Goal: Information Seeking & Learning: Learn about a topic

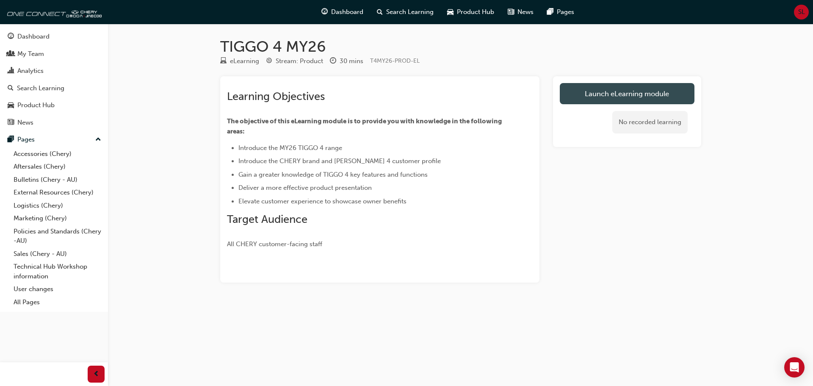
click at [634, 94] on link "Launch eLearning module" at bounding box center [627, 93] width 135 height 21
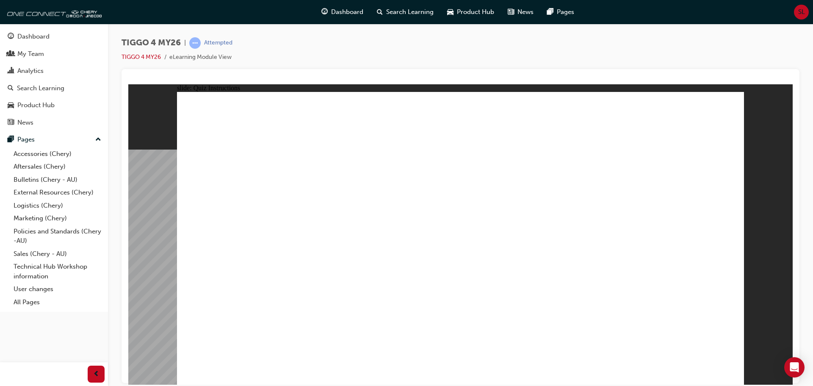
radio input "true"
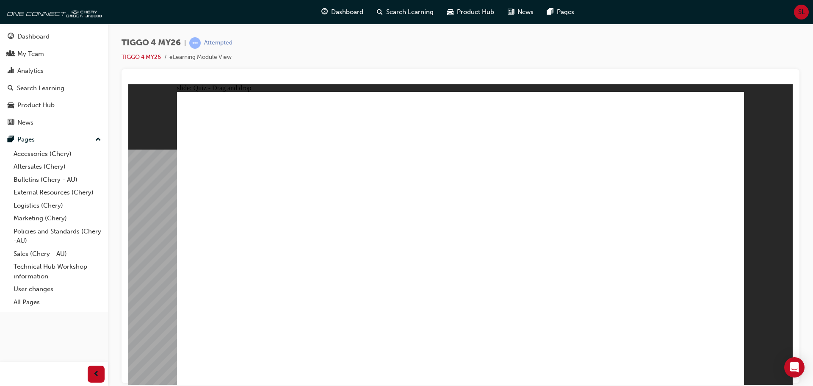
drag, startPoint x: 344, startPoint y: 191, endPoint x: 339, endPoint y: 301, distance: 110.2
drag, startPoint x: 452, startPoint y: 188, endPoint x: 563, endPoint y: 300, distance: 158.1
drag, startPoint x: 674, startPoint y: 192, endPoint x: 676, endPoint y: 309, distance: 116.5
drag, startPoint x: 557, startPoint y: 190, endPoint x: 212, endPoint y: 306, distance: 364.1
drag, startPoint x: 234, startPoint y: 191, endPoint x: 477, endPoint y: 304, distance: 268.5
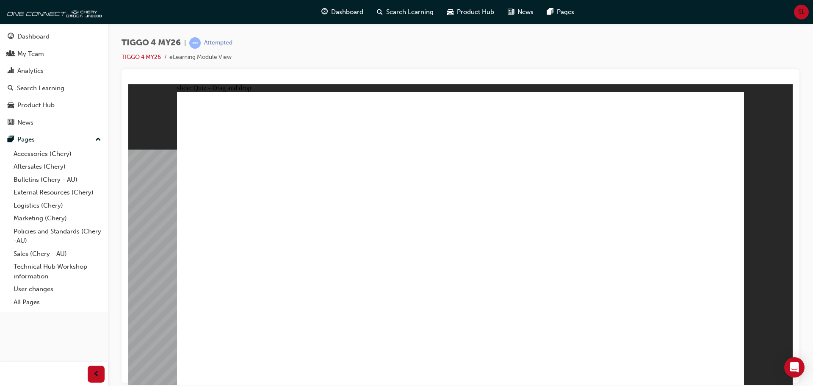
radio input "true"
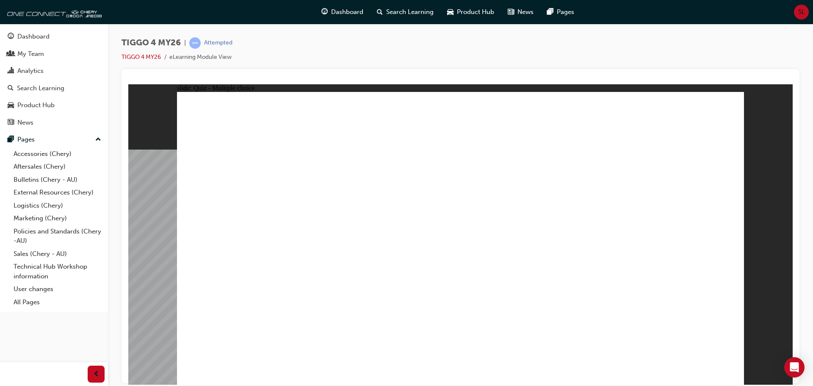
radio input "true"
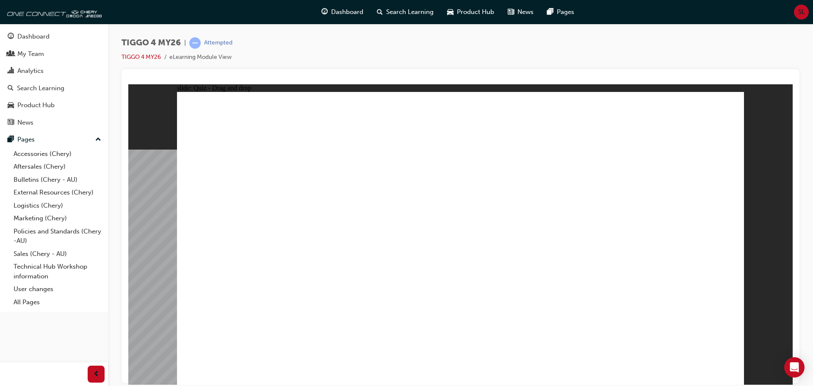
drag, startPoint x: 224, startPoint y: 209, endPoint x: 498, endPoint y: 168, distance: 276.7
drag, startPoint x: 225, startPoint y: 274, endPoint x: 491, endPoint y: 195, distance: 277.9
drag, startPoint x: 363, startPoint y: 213, endPoint x: 511, endPoint y: 212, distance: 147.4
drag, startPoint x: 371, startPoint y: 241, endPoint x: 667, endPoint y: 175, distance: 302.5
drag, startPoint x: 366, startPoint y: 273, endPoint x: 650, endPoint y: 196, distance: 294.6
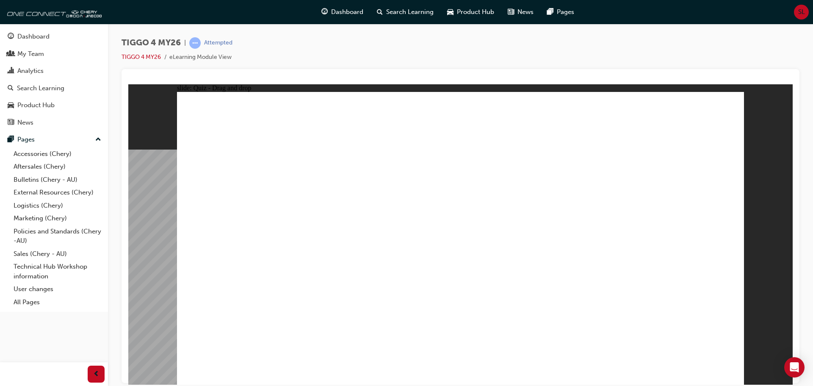
drag, startPoint x: 246, startPoint y: 243, endPoint x: 654, endPoint y: 221, distance: 408.9
drag, startPoint x: 231, startPoint y: 302, endPoint x: 634, endPoint y: 248, distance: 406.5
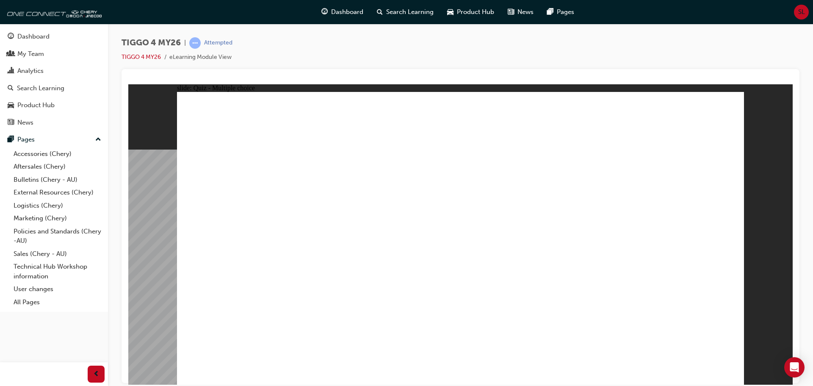
radio input "true"
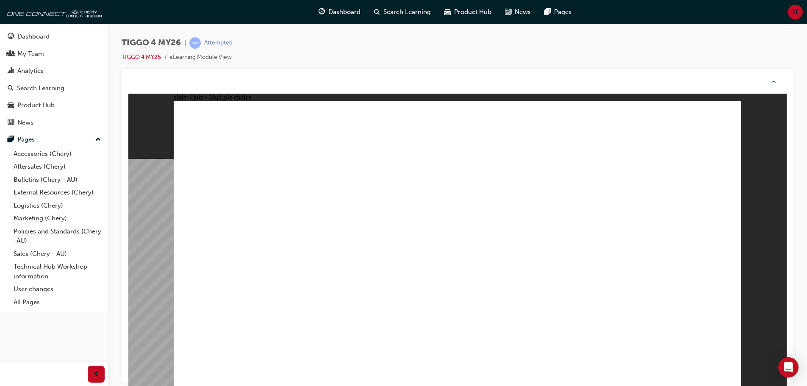
radio input "true"
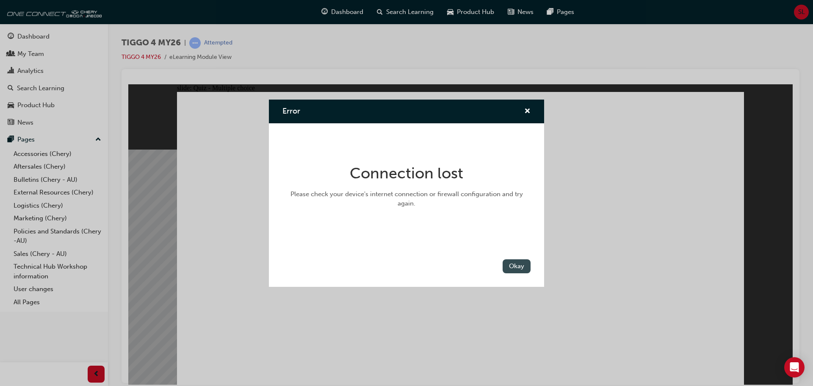
click at [511, 264] on button "Okay" at bounding box center [517, 266] width 28 height 14
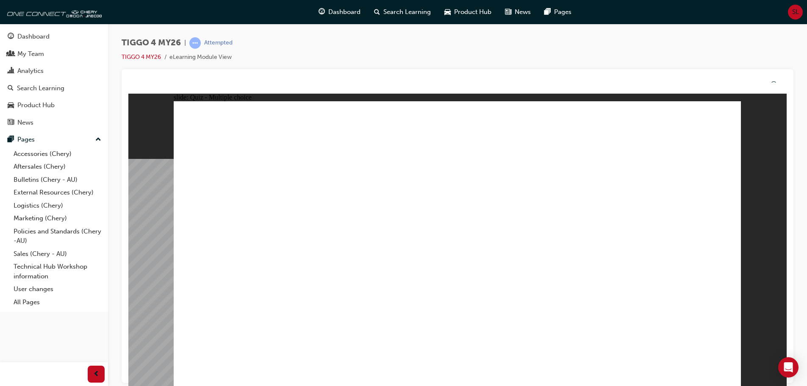
scroll to position [8, 0]
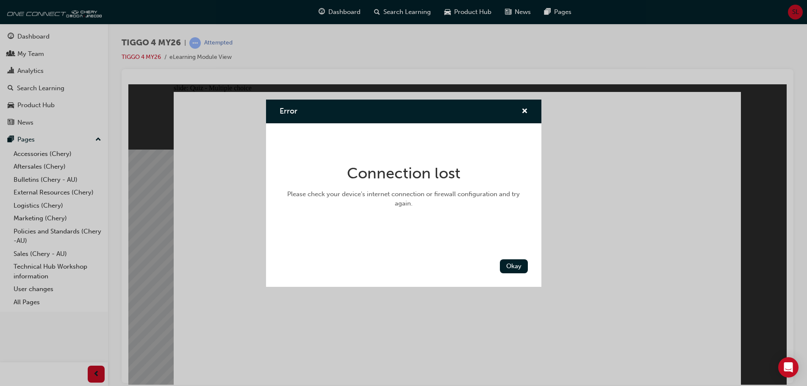
scroll to position [0, 0]
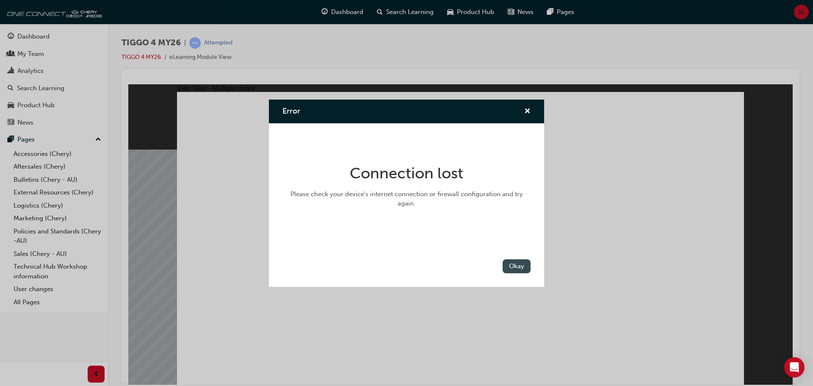
click at [515, 267] on button "Okay" at bounding box center [517, 266] width 28 height 14
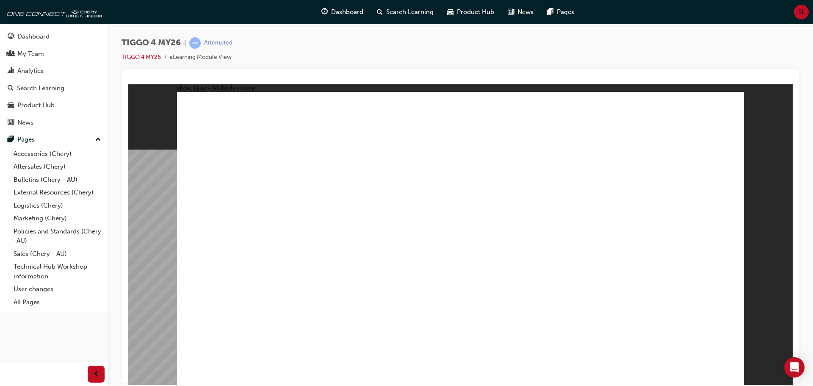
click at [147, 55] on link "TIGGO 4 MY26" at bounding box center [141, 56] width 39 height 7
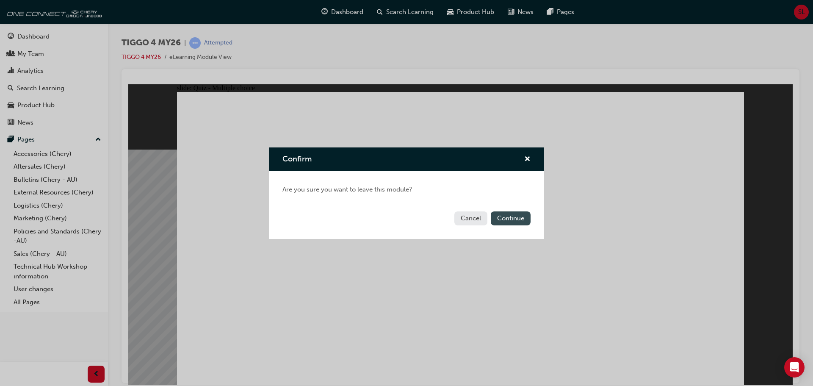
click at [518, 219] on button "Continue" at bounding box center [511, 218] width 40 height 14
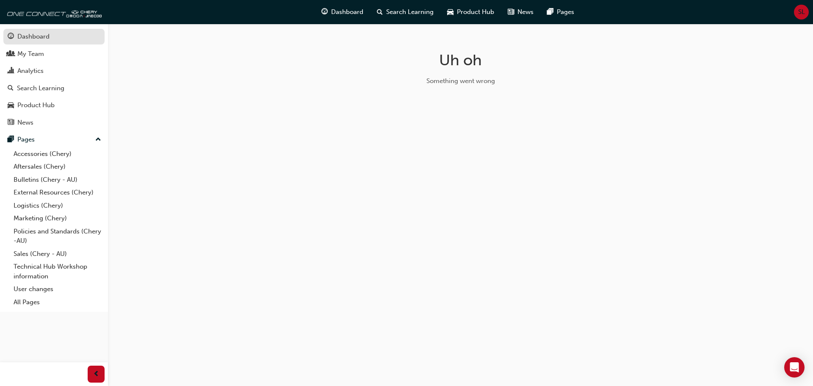
click at [33, 41] on div "Dashboard" at bounding box center [33, 37] width 32 height 10
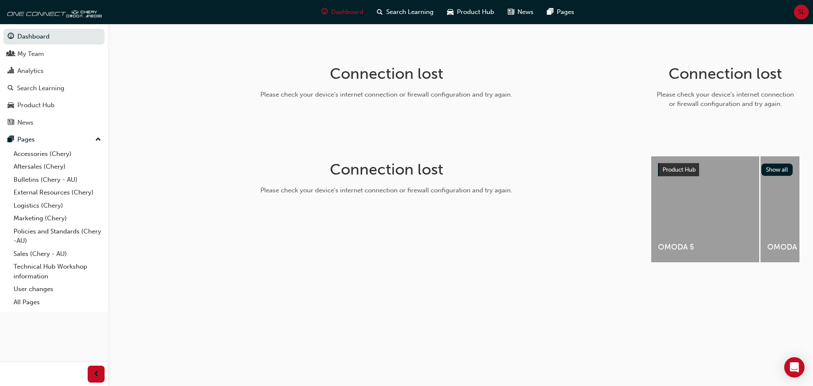
drag, startPoint x: 49, startPoint y: 61, endPoint x: 53, endPoint y: 62, distance: 4.6
click at [49, 61] on link "My Team" at bounding box center [53, 54] width 101 height 16
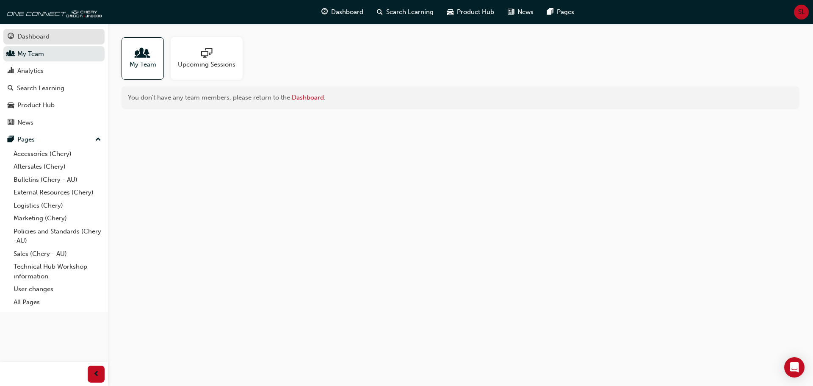
click at [50, 36] on div "Dashboard" at bounding box center [54, 36] width 93 height 11
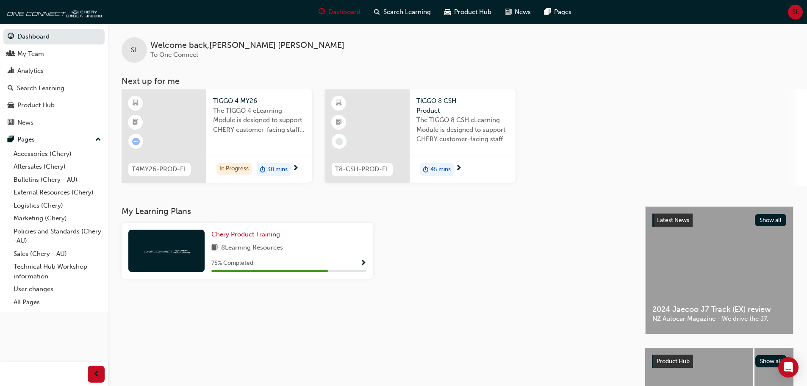
click at [362, 263] on span "Show Progress" at bounding box center [363, 264] width 6 height 8
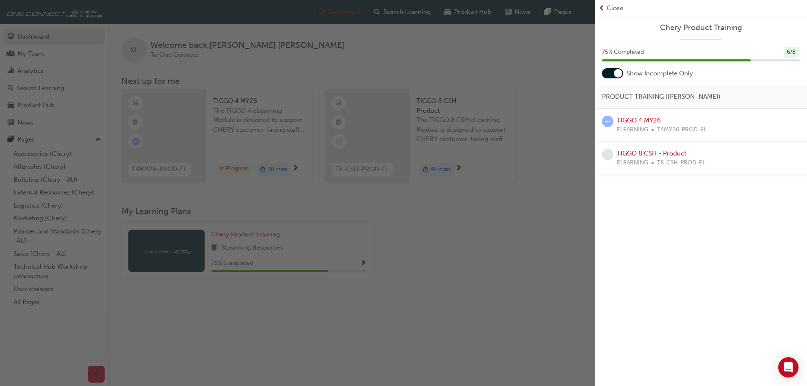
click at [636, 120] on link "TIGGO 4 MY26" at bounding box center [639, 120] width 44 height 8
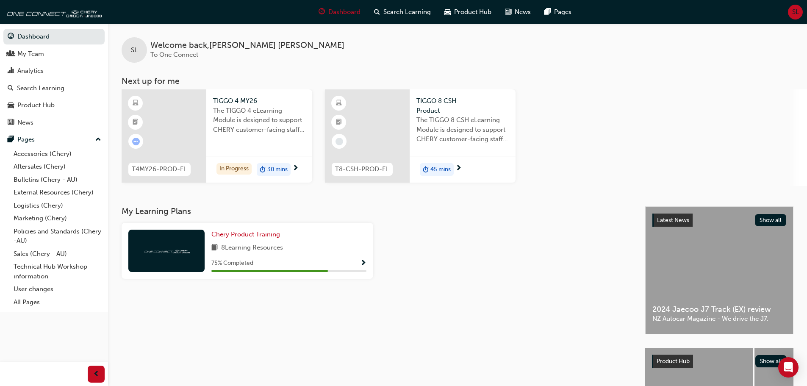
click at [266, 233] on span "Chery Product Training" at bounding box center [245, 234] width 69 height 8
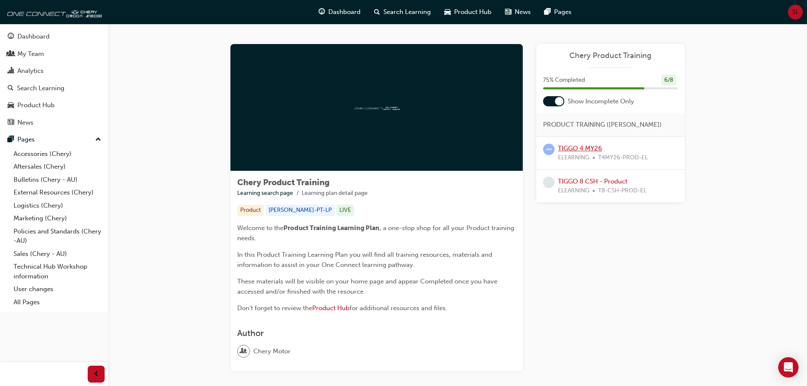
click at [577, 147] on link "TIGGO 4 MY26" at bounding box center [580, 148] width 44 height 8
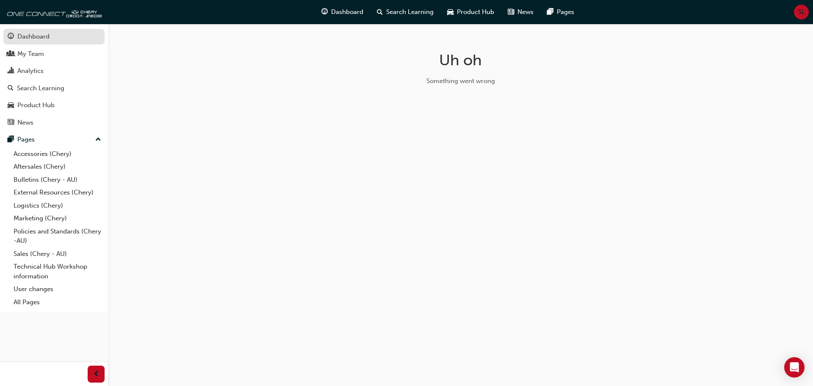
click at [44, 36] on div "Dashboard" at bounding box center [33, 37] width 32 height 10
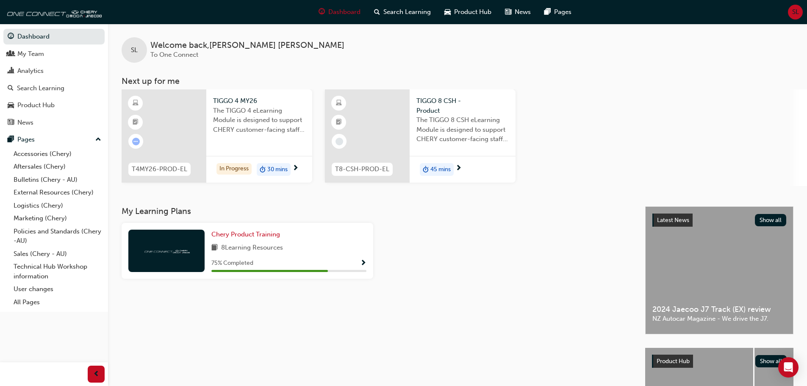
click at [438, 107] on span "TIGGO 8 CSH - Product" at bounding box center [462, 105] width 92 height 19
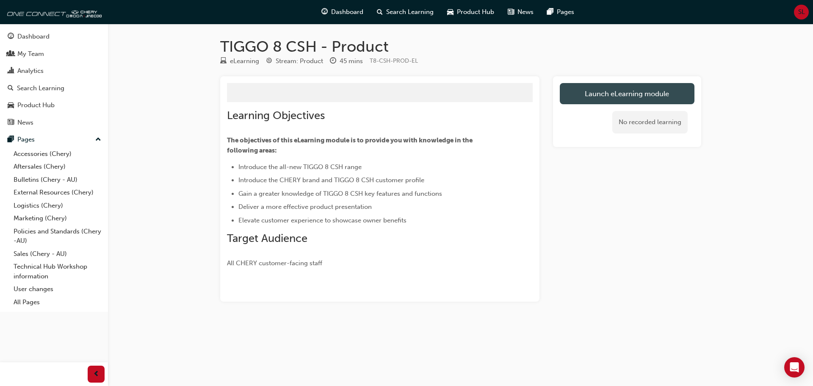
click at [607, 97] on link "Launch eLearning module" at bounding box center [627, 93] width 135 height 21
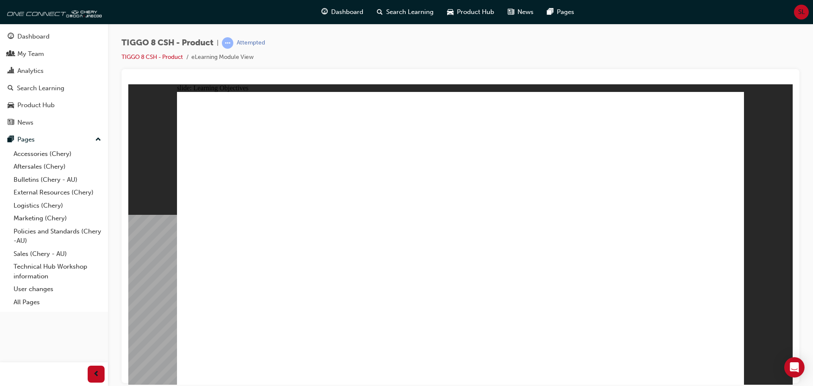
drag, startPoint x: 559, startPoint y: 299, endPoint x: 590, endPoint y: 295, distance: 31.3
